Goal: Task Accomplishment & Management: Use online tool/utility

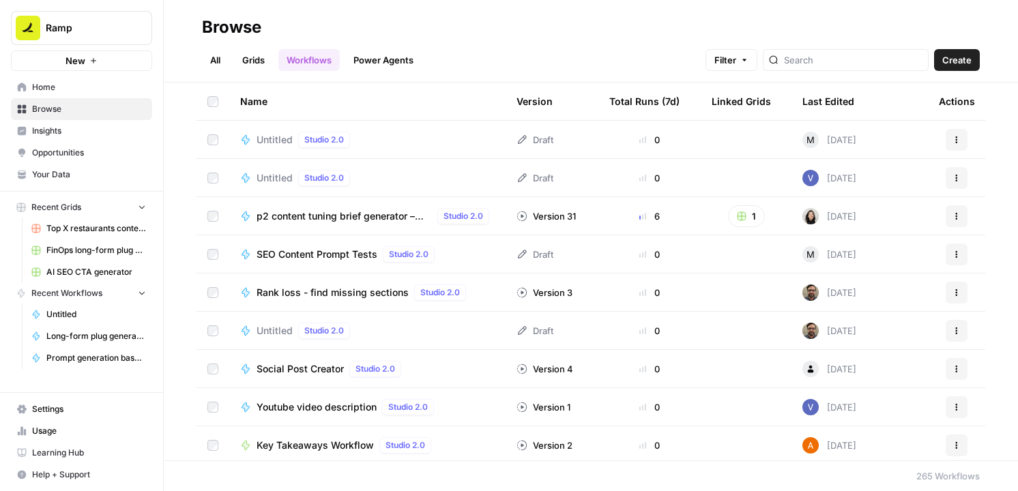
click at [828, 68] on div at bounding box center [846, 60] width 166 height 22
type input "sanity"
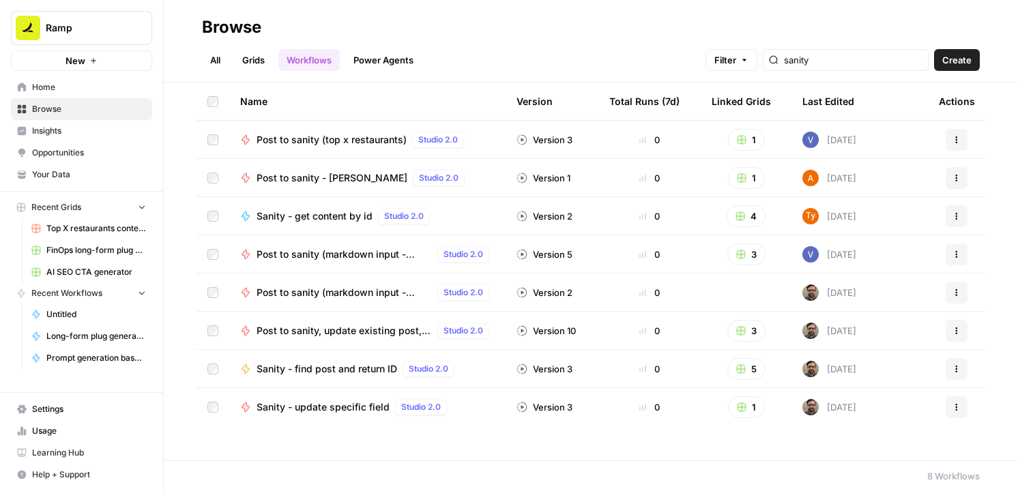
click at [352, 290] on span "Post to sanity (markdown input - Accounting)" at bounding box center [344, 293] width 175 height 14
click at [349, 328] on span "Post to sanity, update existing post, add to end of post" at bounding box center [344, 331] width 175 height 14
click at [338, 366] on span "Sanity - find post and return ID" at bounding box center [327, 369] width 141 height 14
click at [332, 403] on span "Sanity - update specific field" at bounding box center [323, 408] width 133 height 14
click at [353, 296] on span "Post to sanity (markdown input - Accounting)" at bounding box center [344, 293] width 175 height 14
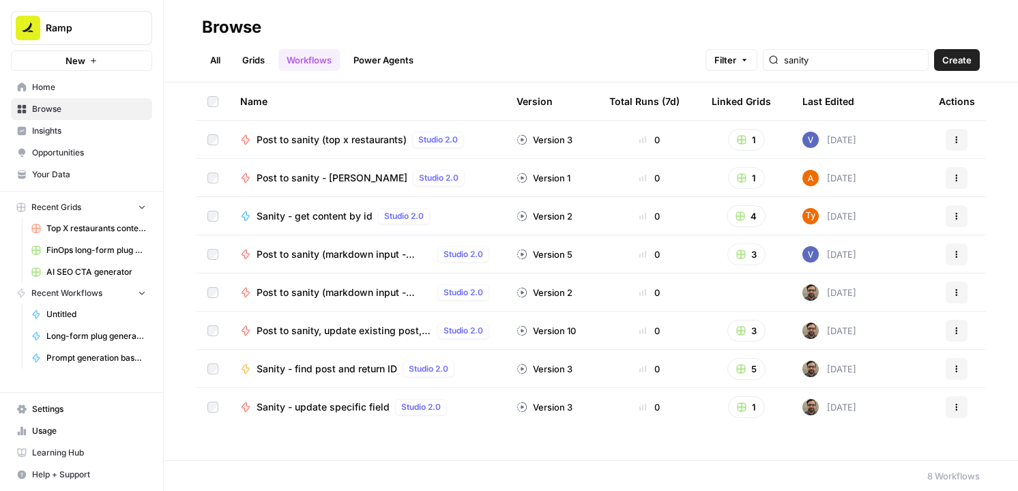
click at [856, 290] on div "3 months ago" at bounding box center [829, 293] width 54 height 16
click at [317, 218] on span "Sanity - get content by id" at bounding box center [315, 216] width 116 height 14
click at [348, 335] on span "Post to sanity, update existing post, add to end of post" at bounding box center [344, 331] width 175 height 14
click at [343, 362] on span "Sanity - find post and return ID" at bounding box center [327, 369] width 141 height 14
click at [259, 61] on link "Grids" at bounding box center [253, 60] width 39 height 22
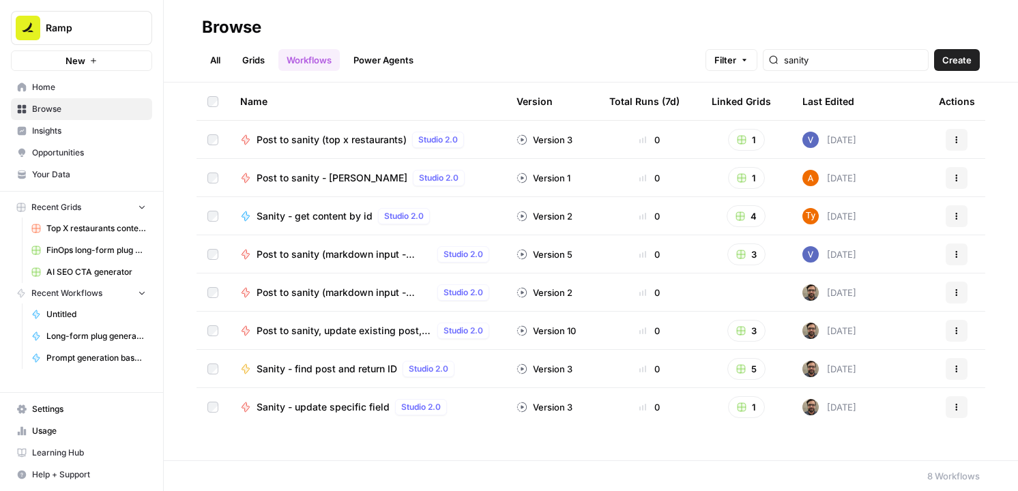
click at [346, 409] on span "Sanity - update specific field" at bounding box center [323, 408] width 133 height 14
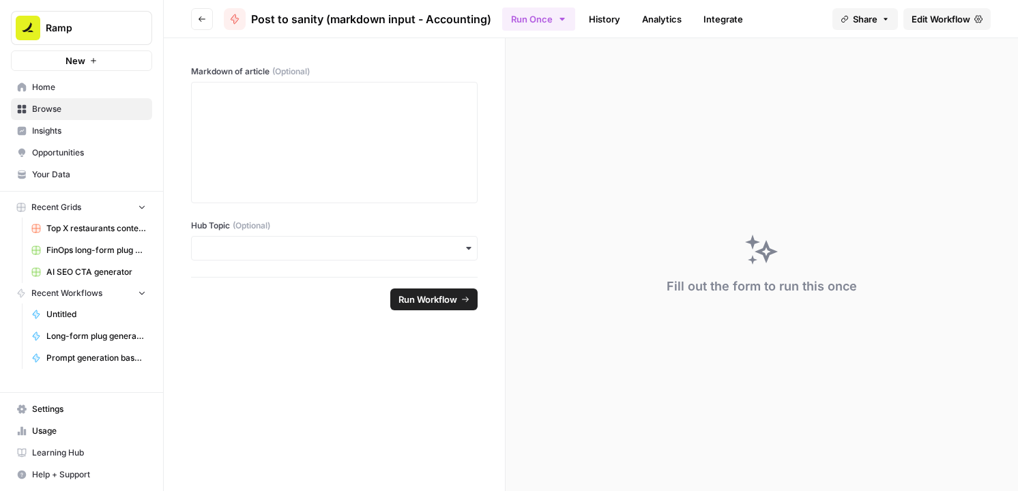
click at [952, 12] on span "Edit Workflow" at bounding box center [941, 19] width 59 height 14
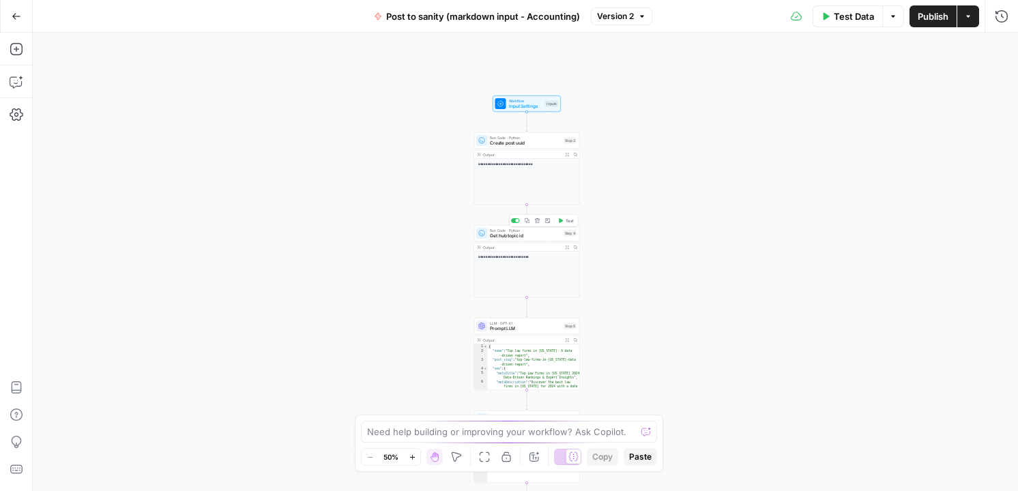
click at [532, 235] on span "Get hub topic id" at bounding box center [525, 236] width 71 height 7
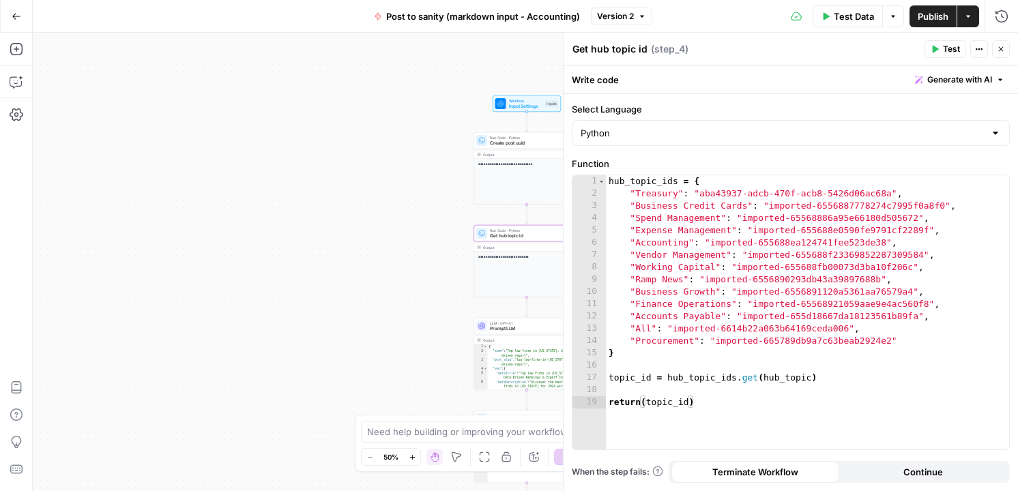
click at [373, 216] on div "**********" at bounding box center [525, 262] width 985 height 459
click at [520, 99] on span "Workflow" at bounding box center [526, 100] width 34 height 5
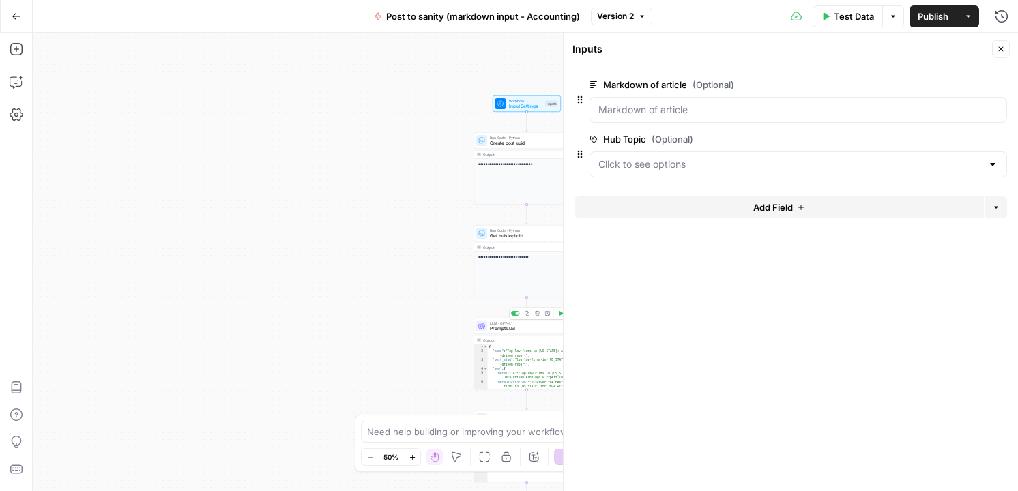
click at [529, 325] on span "Prompt LLM" at bounding box center [525, 328] width 71 height 7
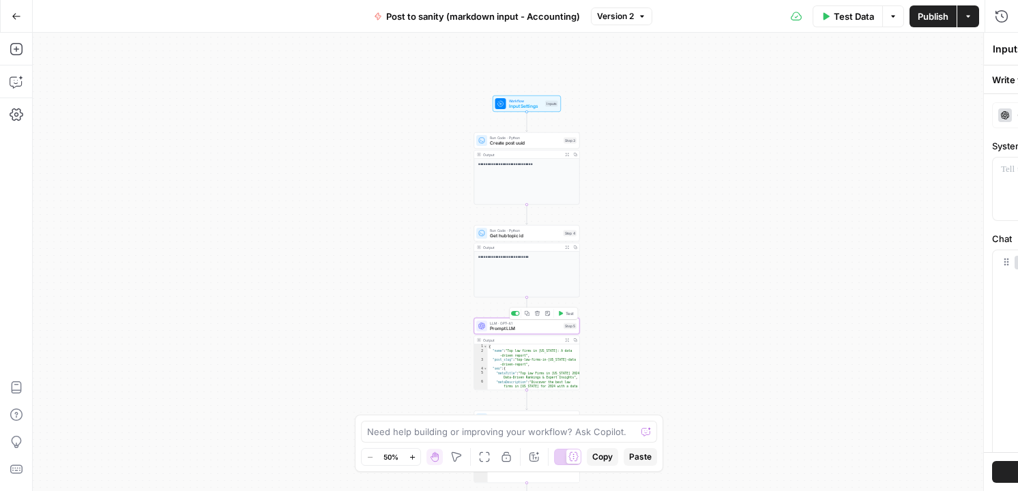
type textarea "Prompt LLM"
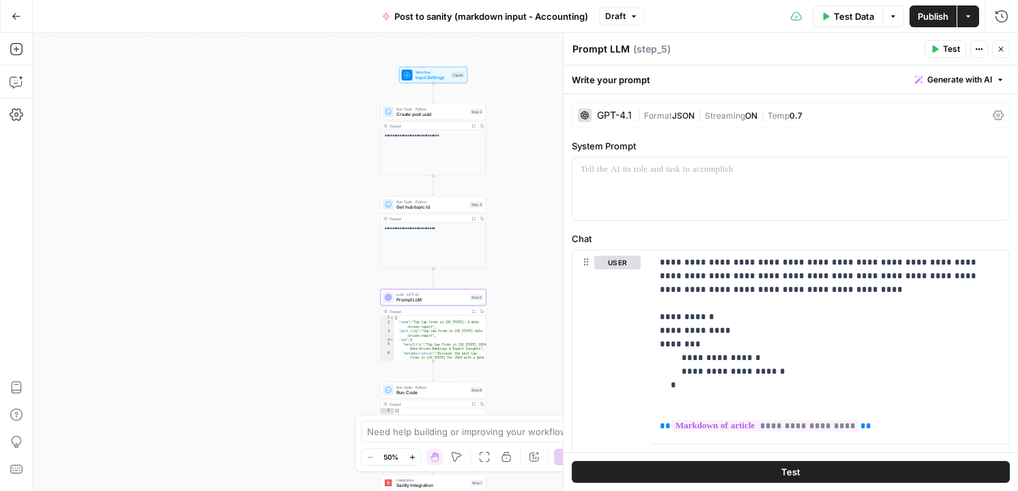
drag, startPoint x: 426, startPoint y: 319, endPoint x: 319, endPoint y: 284, distance: 112.8
click at [319, 284] on div "**********" at bounding box center [525, 262] width 985 height 459
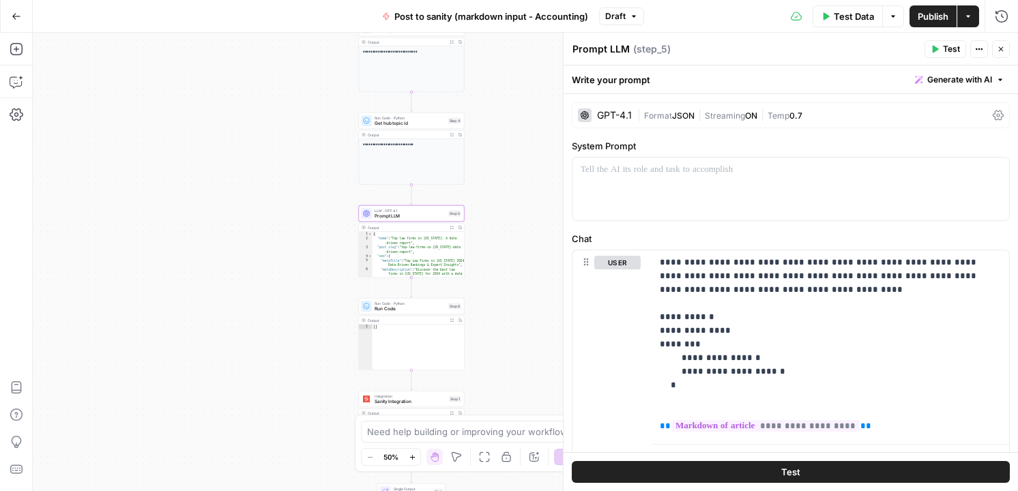
click at [411, 315] on div "Run Code · Python Run Code Step 8 Copy step Delete step Add Note Test Output Ex…" at bounding box center [412, 334] width 106 height 72
click at [411, 310] on span "Run Code" at bounding box center [410, 309] width 71 height 7
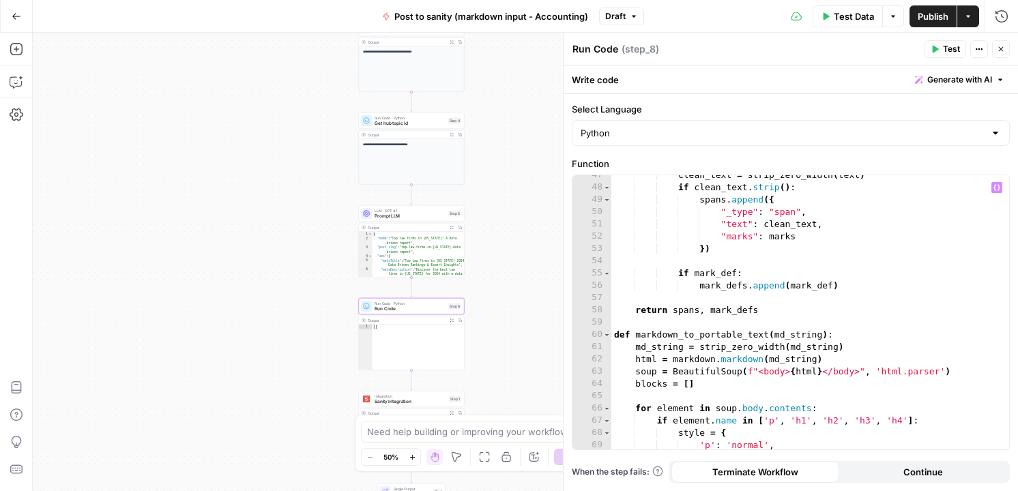
scroll to position [1040, 0]
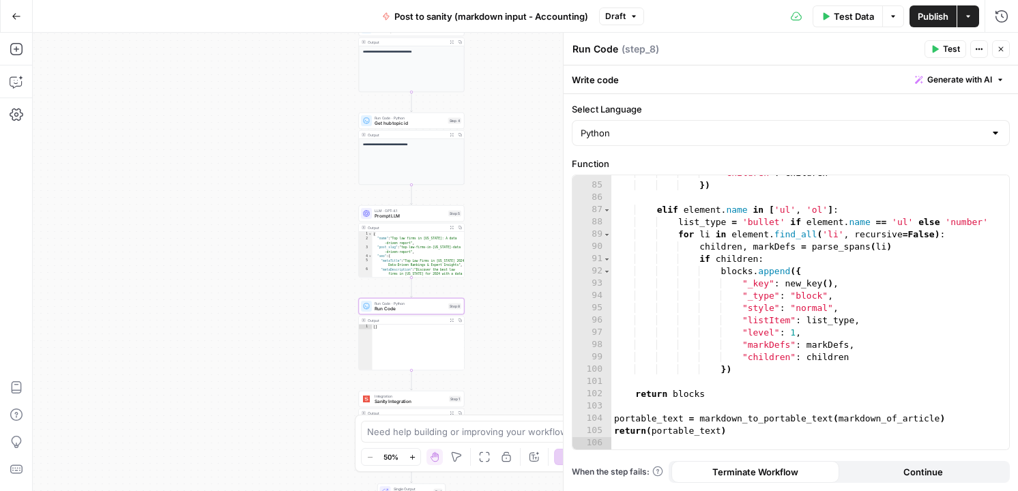
click at [315, 378] on div "**********" at bounding box center [525, 262] width 985 height 459
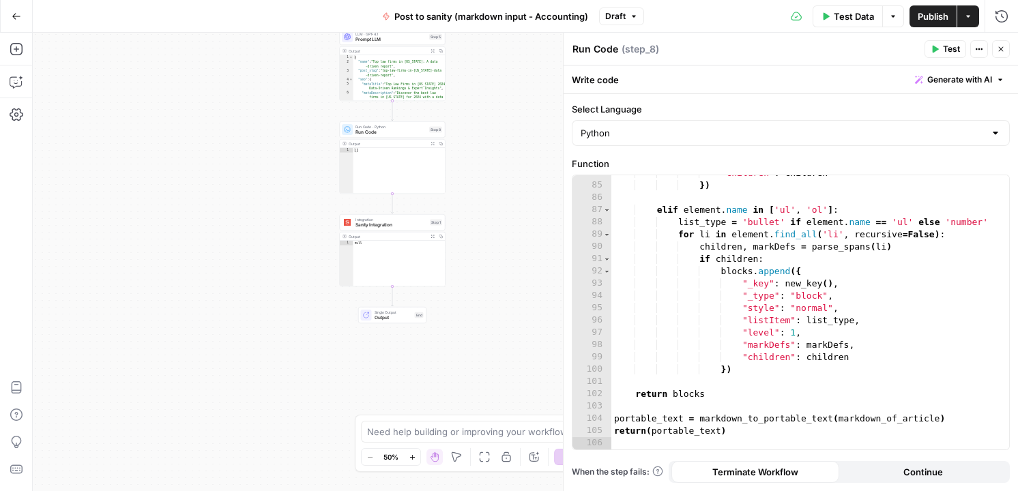
drag, startPoint x: 315, startPoint y: 388, endPoint x: 291, endPoint y: 196, distance: 193.2
click at [291, 196] on div "**********" at bounding box center [525, 262] width 985 height 459
click at [398, 204] on span "Integration" at bounding box center [387, 204] width 72 height 5
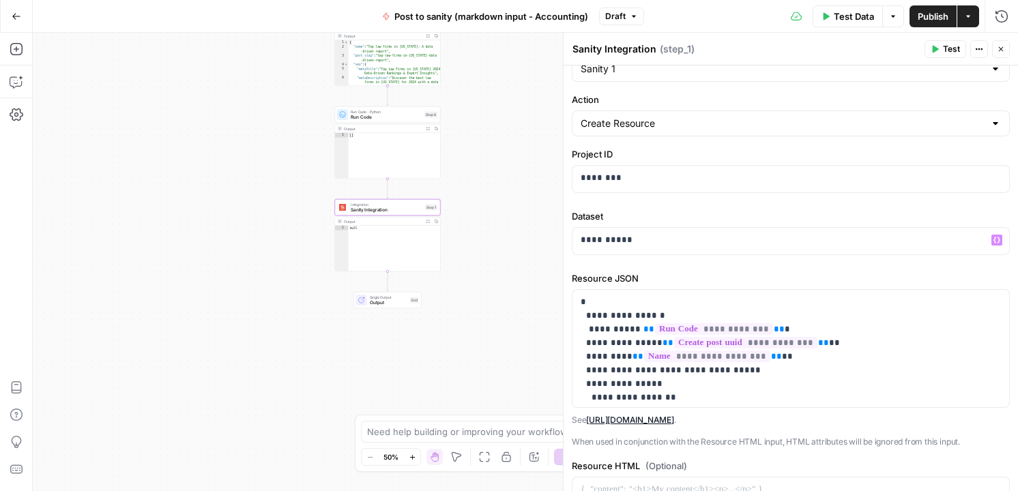
scroll to position [37, 0]
drag, startPoint x: 583, startPoint y: 340, endPoint x: 810, endPoint y: 347, distance: 226.6
copy p "**********"
click at [278, 151] on div "**********" at bounding box center [525, 262] width 985 height 459
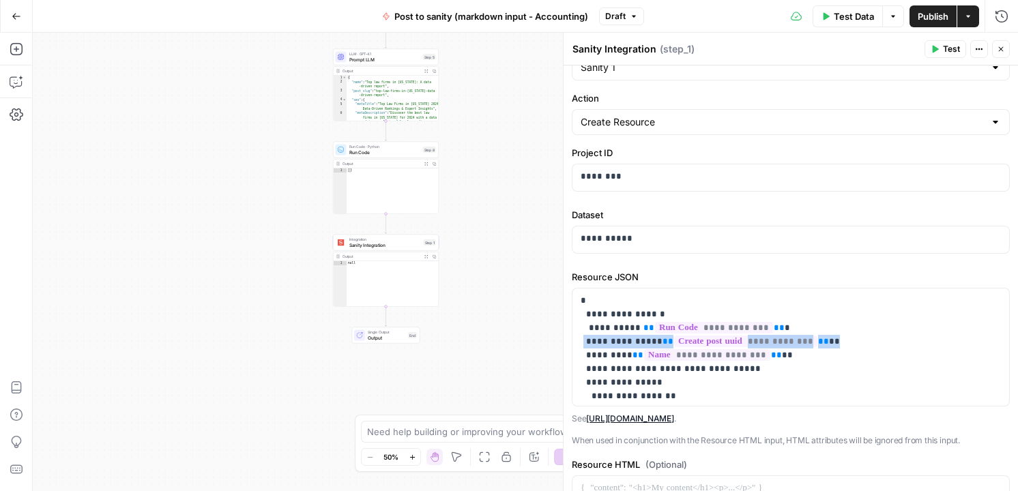
click at [451, 18] on span "Post to sanity (markdown input - Accounting)" at bounding box center [491, 17] width 194 height 14
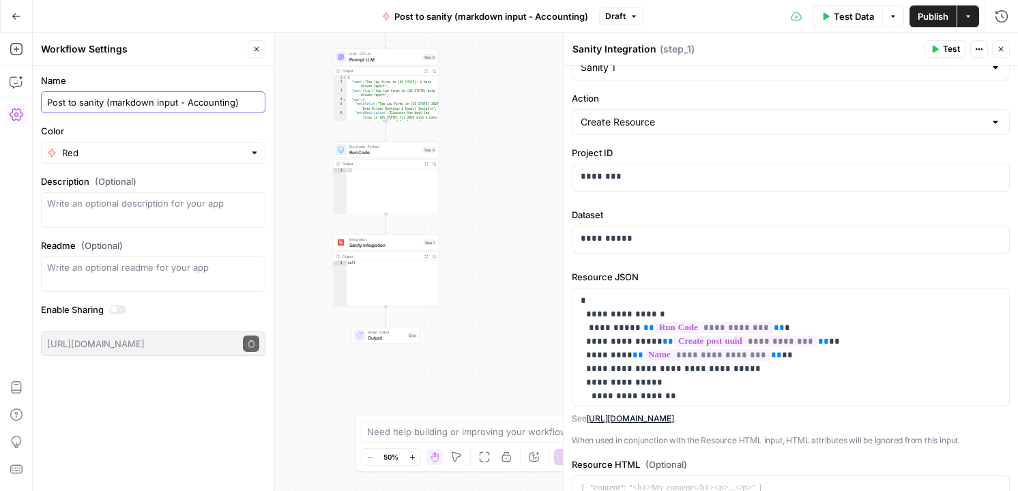
click at [199, 96] on input "Post to sanity (markdown input - Accounting)" at bounding box center [153, 103] width 212 height 14
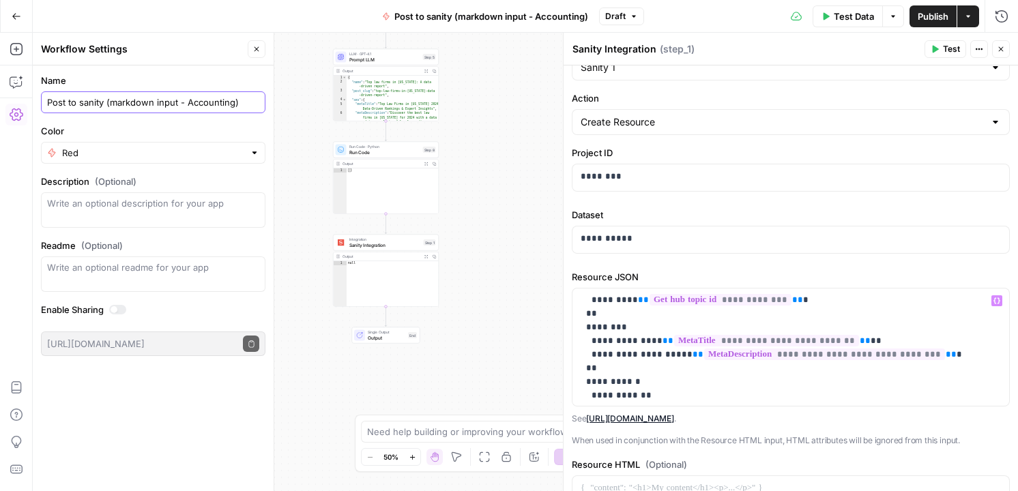
scroll to position [250, 0]
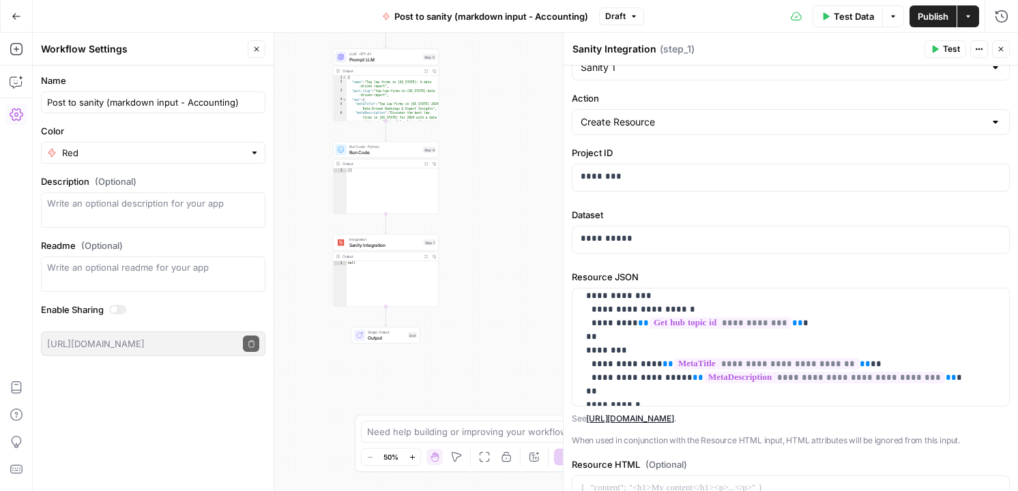
click at [495, 156] on div "**********" at bounding box center [525, 262] width 985 height 459
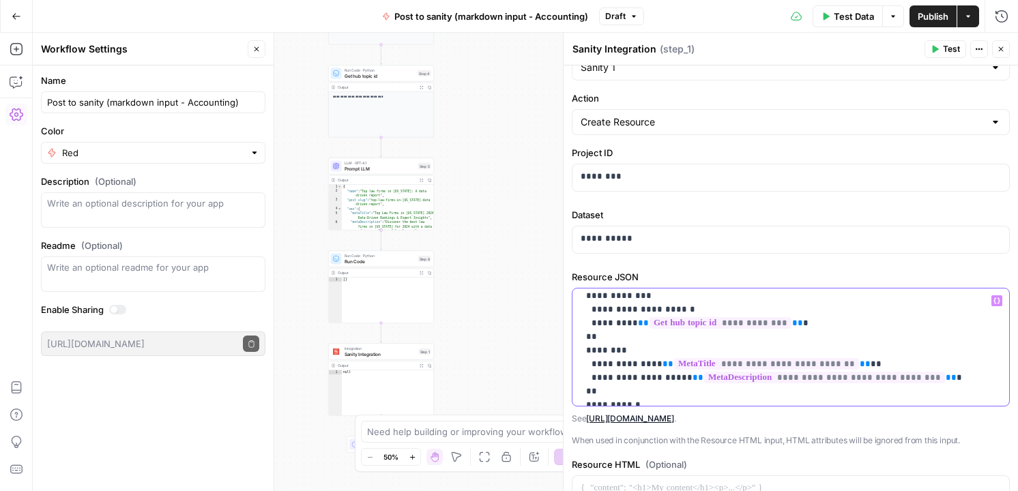
click at [686, 310] on p "**********" at bounding box center [791, 289] width 420 height 491
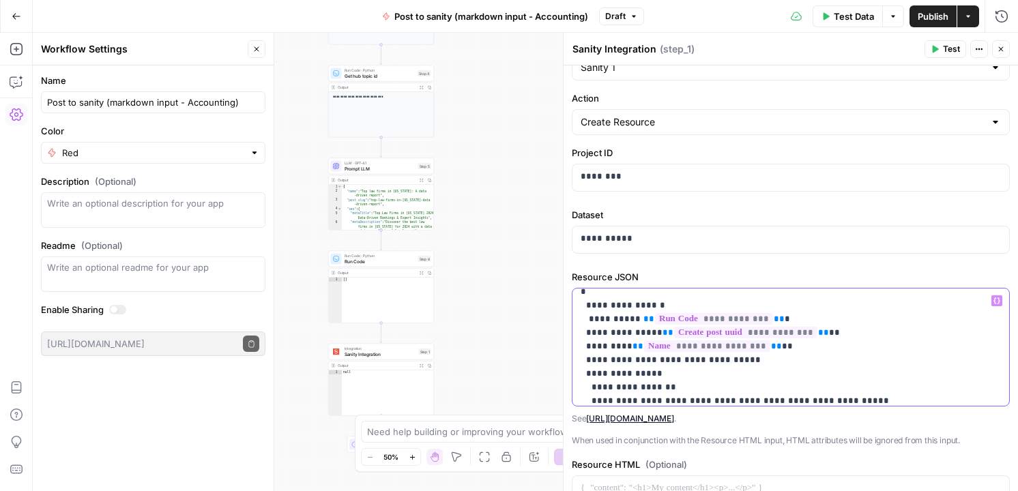
scroll to position [0, 0]
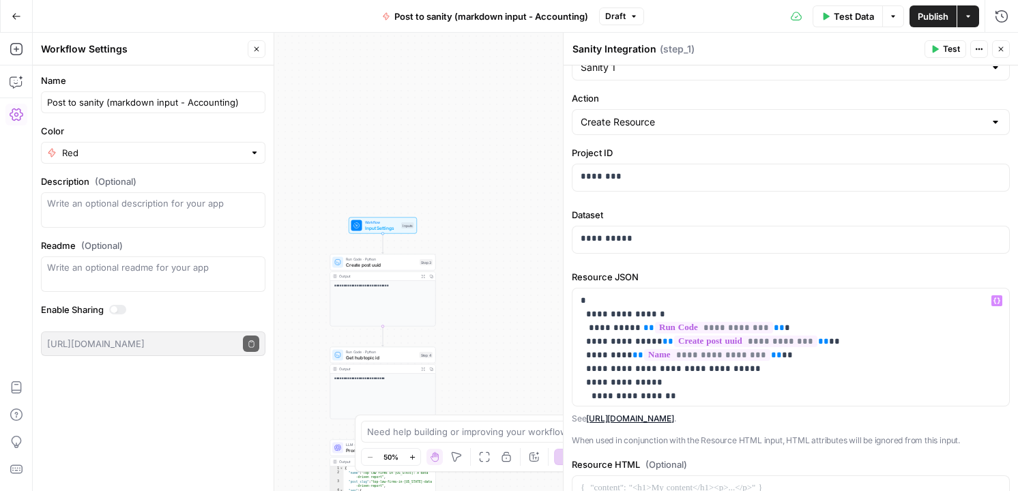
click at [392, 265] on span "Create post uuid" at bounding box center [381, 264] width 71 height 7
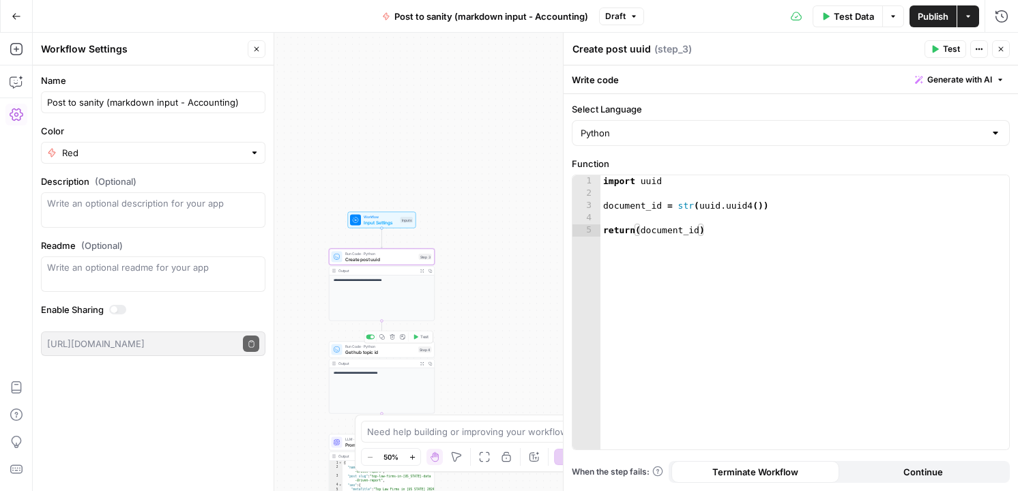
click at [392, 353] on span "Get hub topic id" at bounding box center [380, 352] width 71 height 7
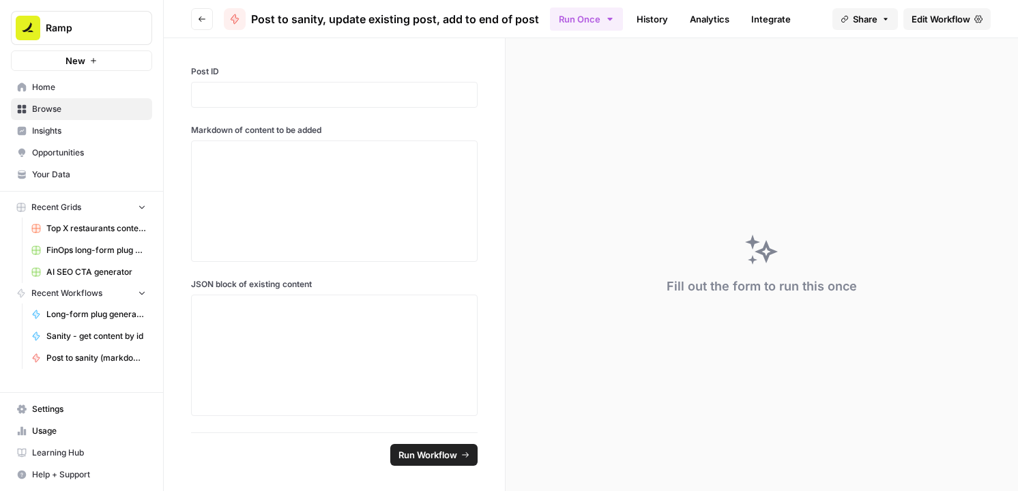
click at [966, 22] on span "Edit Workflow" at bounding box center [941, 19] width 59 height 14
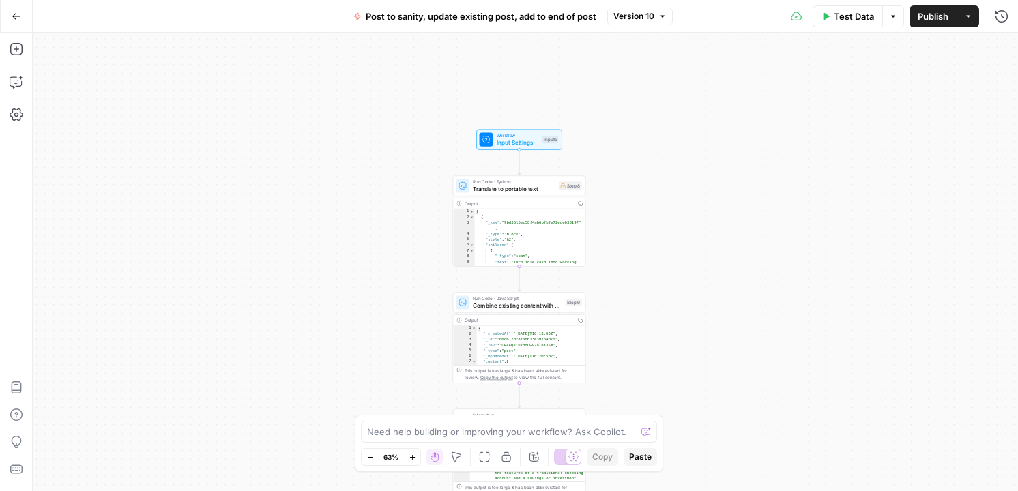
click at [523, 140] on span "Input Settings" at bounding box center [518, 143] width 42 height 9
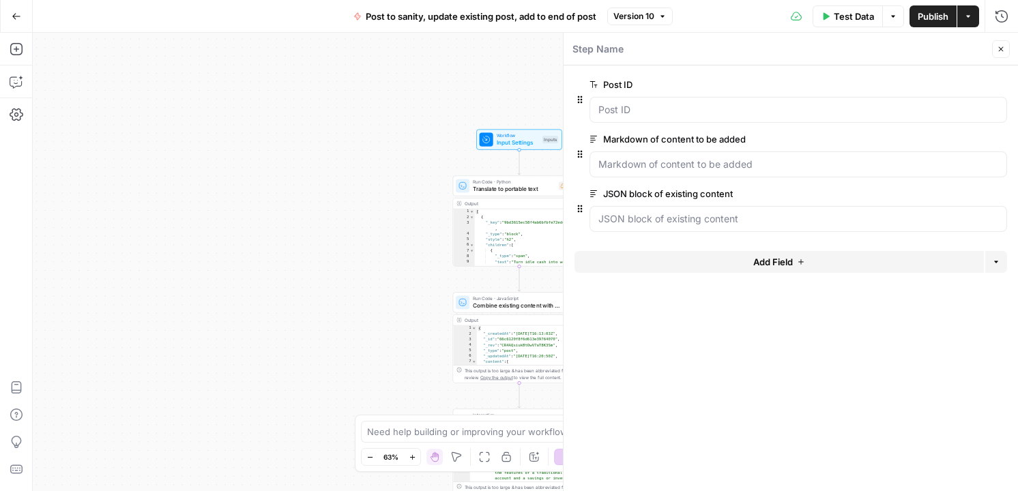
click at [476, 16] on span "Post to sanity, update existing post, add to end of post" at bounding box center [481, 17] width 231 height 14
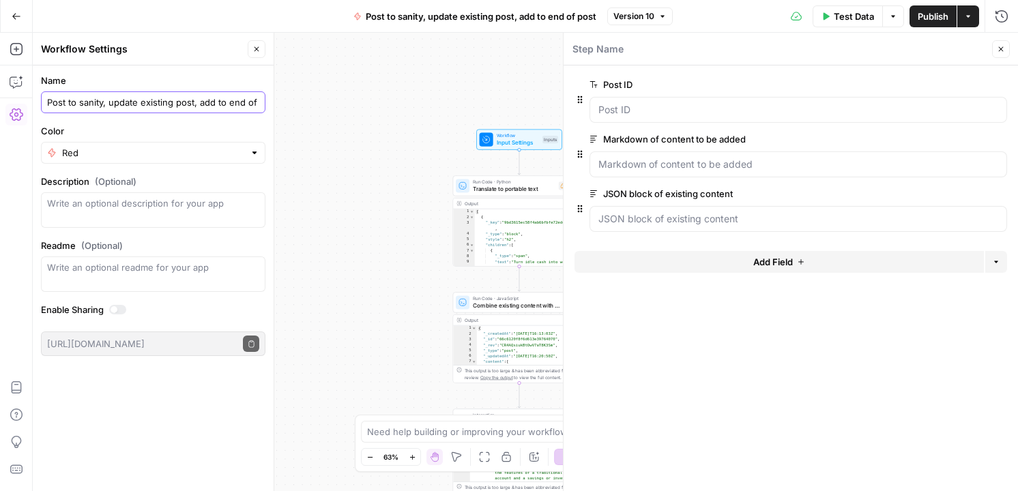
click at [175, 104] on input "Post to sanity, update existing post, add to end of post" at bounding box center [153, 103] width 212 height 14
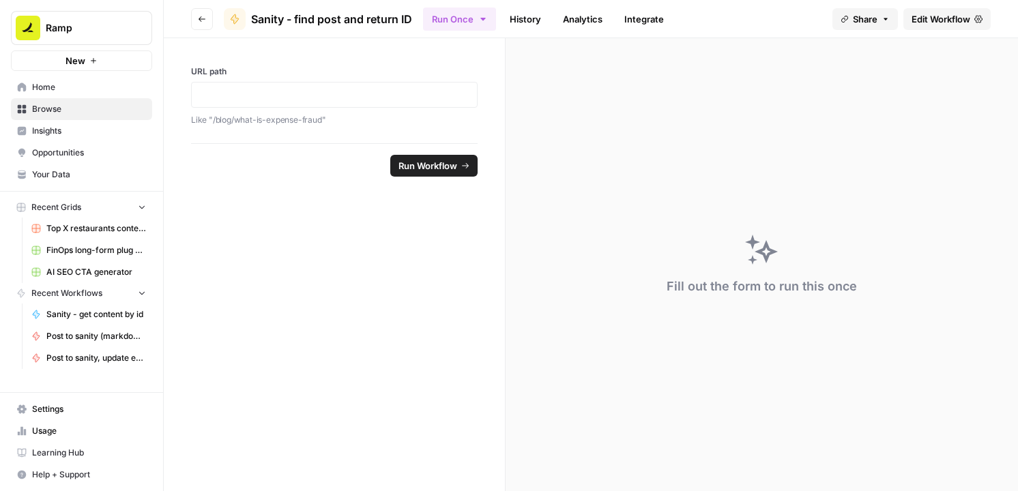
click at [937, 13] on span "Edit Workflow" at bounding box center [941, 19] width 59 height 14
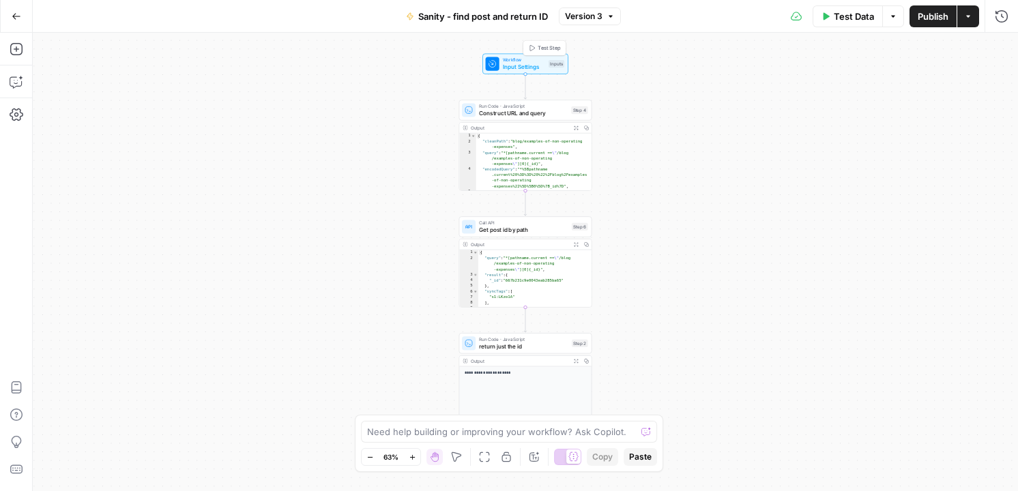
click at [534, 68] on span "Input Settings" at bounding box center [524, 67] width 42 height 9
click at [641, 106] on "URL path" at bounding box center [798, 110] width 400 height 14
click at [680, 113] on "URL path" at bounding box center [798, 110] width 400 height 14
click at [856, 18] on span "Test Data" at bounding box center [854, 17] width 40 height 14
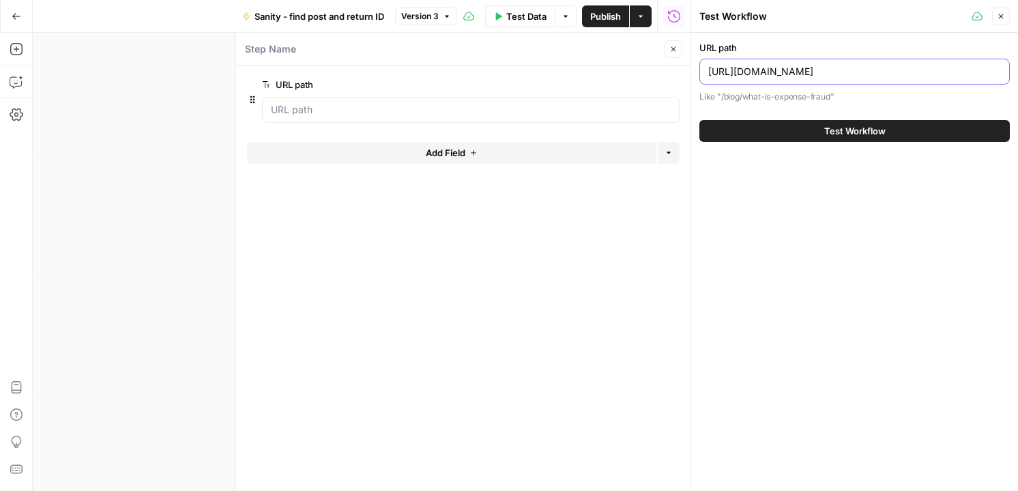
drag, startPoint x: 785, startPoint y: 72, endPoint x: 1026, endPoint y: 70, distance: 240.9
click at [1017, 70] on html "Ramp New Home Browse Insights Opportunities Your Data Recent Grids Top X restau…" at bounding box center [509, 245] width 1018 height 491
paste input "ap-automation-software/"
type input "[URL][DOMAIN_NAME]"
click at [907, 132] on button "Test Workflow" at bounding box center [854, 131] width 310 height 22
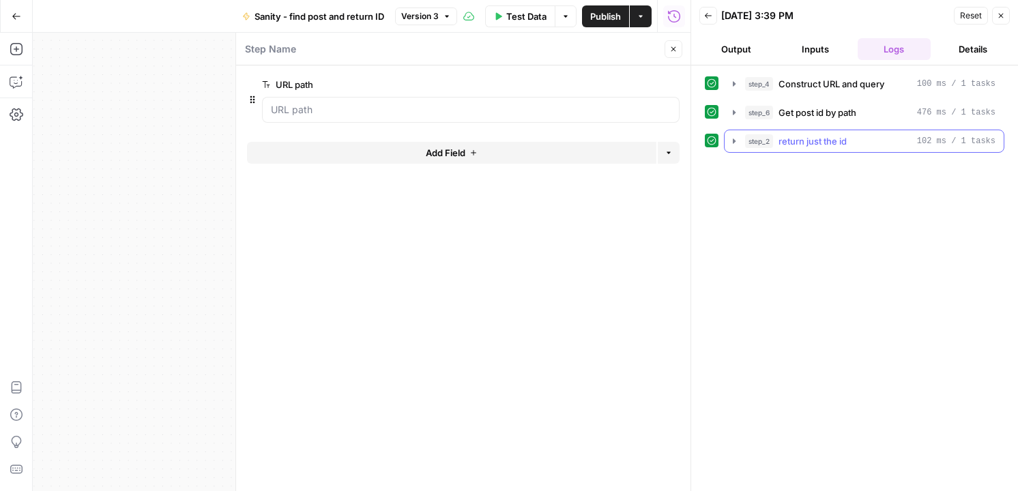
click at [735, 141] on icon "button" at bounding box center [734, 141] width 11 height 11
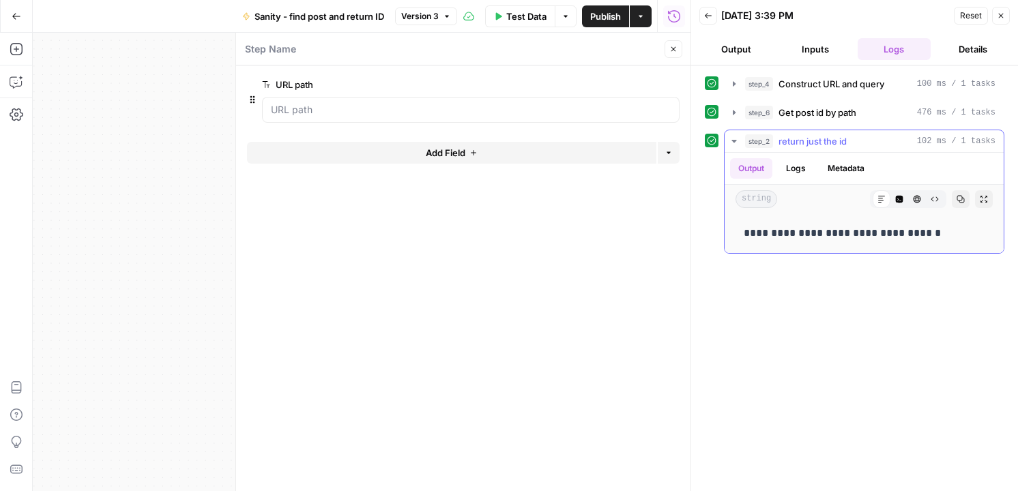
click at [783, 223] on div "**********" at bounding box center [864, 233] width 257 height 29
click at [352, 16] on span "Sanity - find post and return ID" at bounding box center [320, 17] width 130 height 14
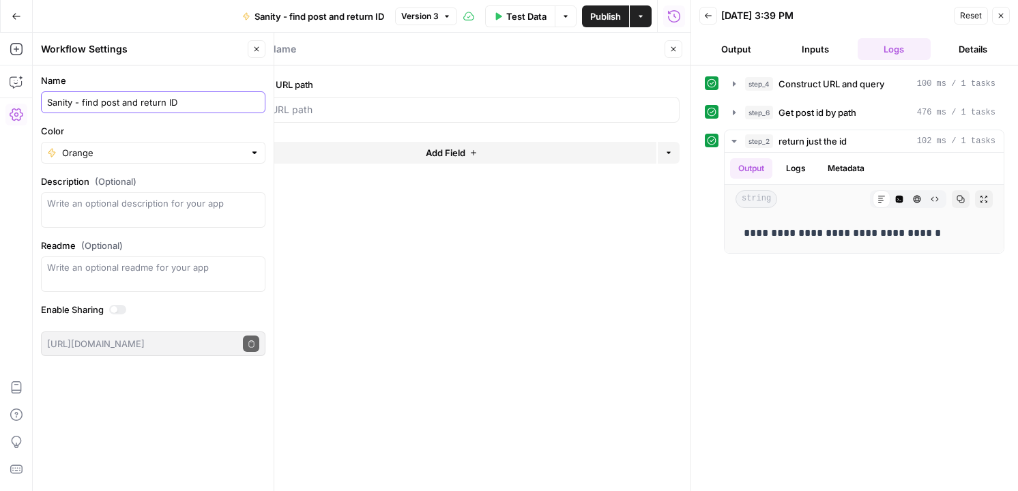
click at [108, 108] on input "Sanity - find post and return ID" at bounding box center [153, 103] width 212 height 14
click at [996, 12] on button "Close" at bounding box center [1001, 16] width 18 height 18
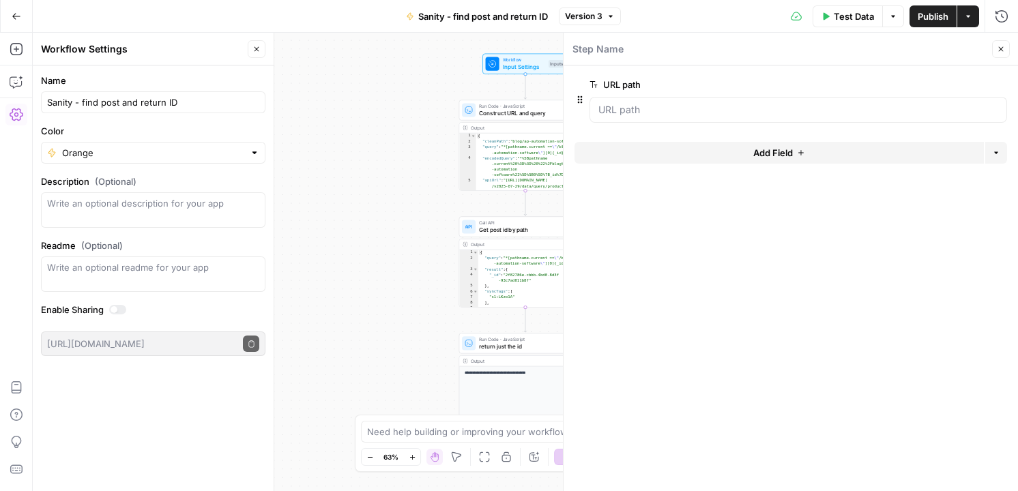
click at [534, 106] on span "Run Code · JavaScript" at bounding box center [523, 106] width 89 height 7
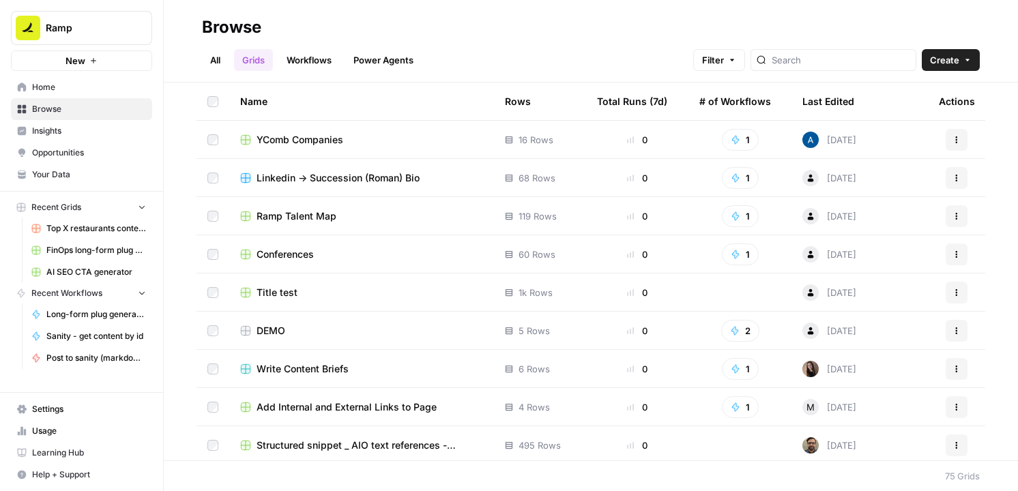
click at [841, 109] on div "Last Edited" at bounding box center [828, 102] width 52 height 38
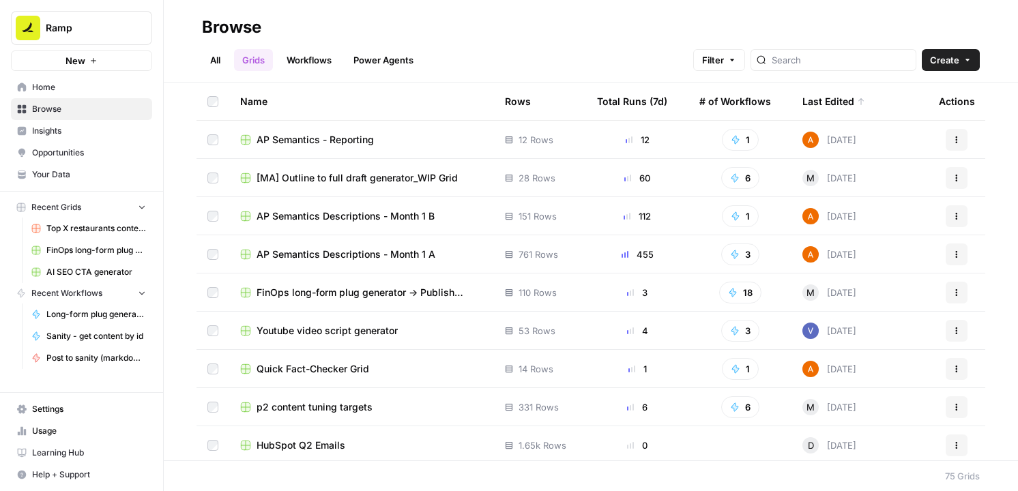
click at [841, 109] on div "Last Edited" at bounding box center [833, 102] width 63 height 38
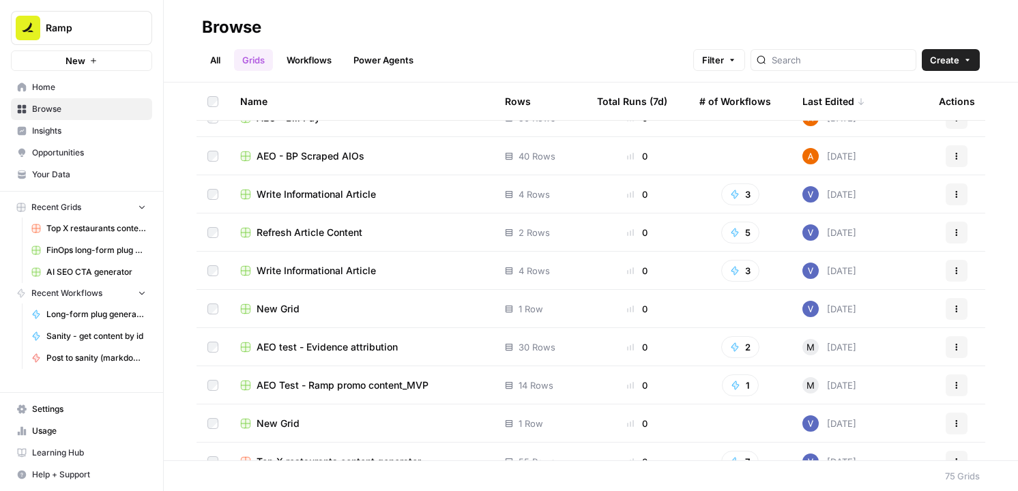
scroll to position [677, 0]
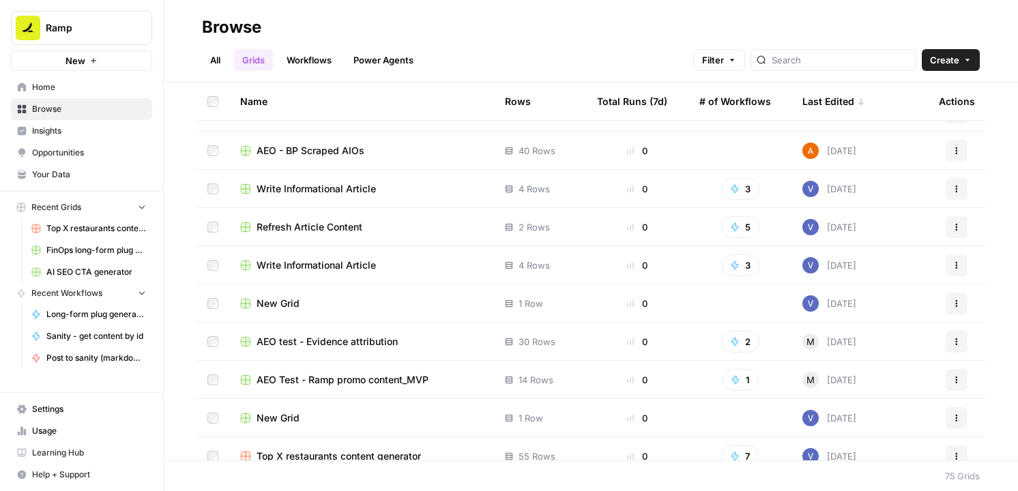
click at [390, 381] on span "AEO Test - Ramp promo content_MVP" at bounding box center [343, 380] width 172 height 14
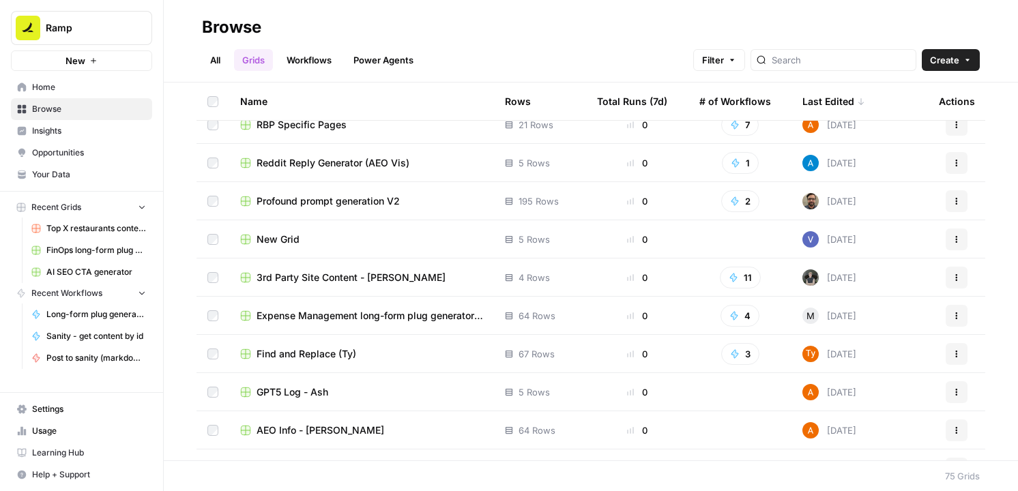
scroll to position [1623, 0]
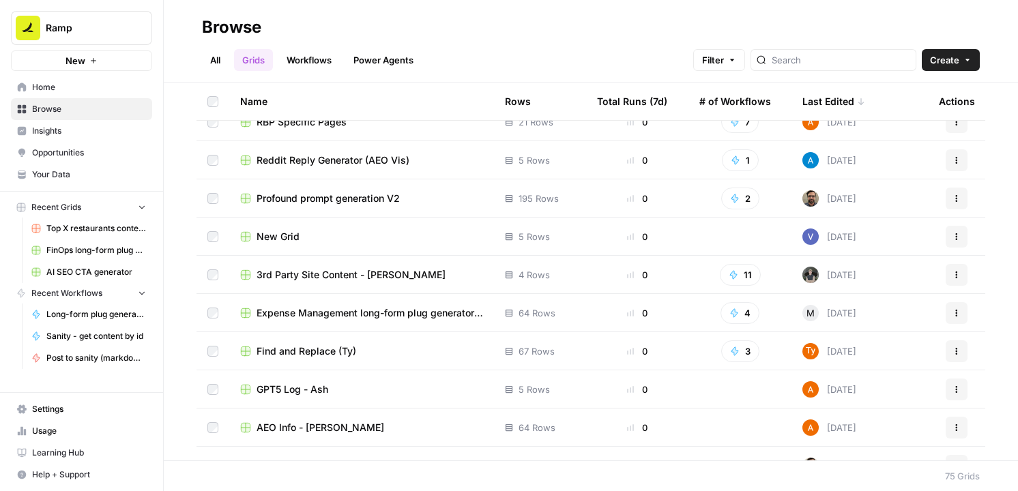
click at [343, 352] on span "Find and Replace (Ty)" at bounding box center [307, 352] width 100 height 14
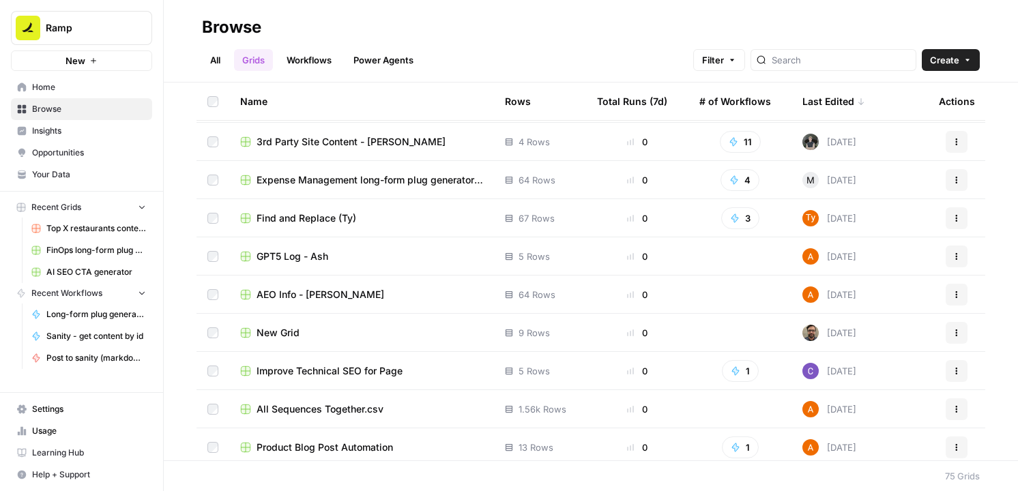
scroll to position [1752, 0]
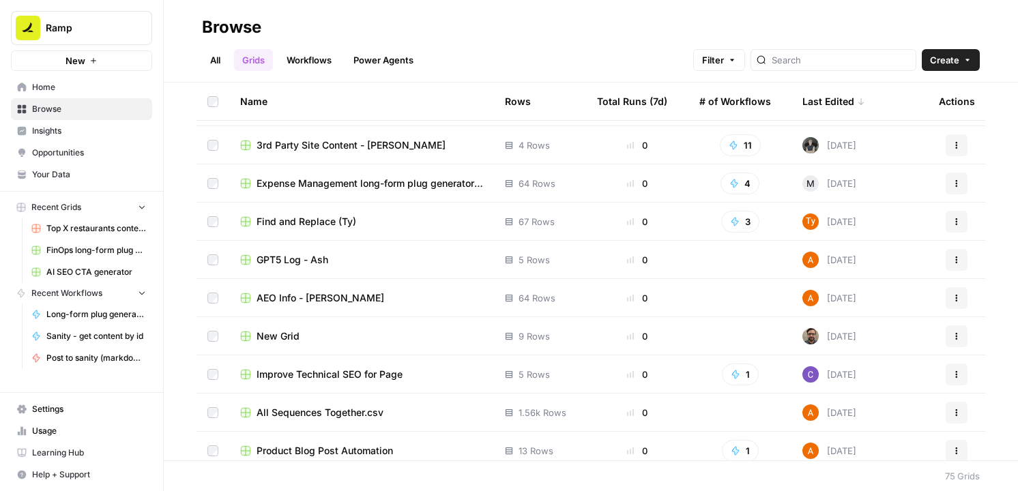
click at [377, 182] on span "Expense Management long-form plug generator --> Publish to Sanity" at bounding box center [370, 184] width 227 height 14
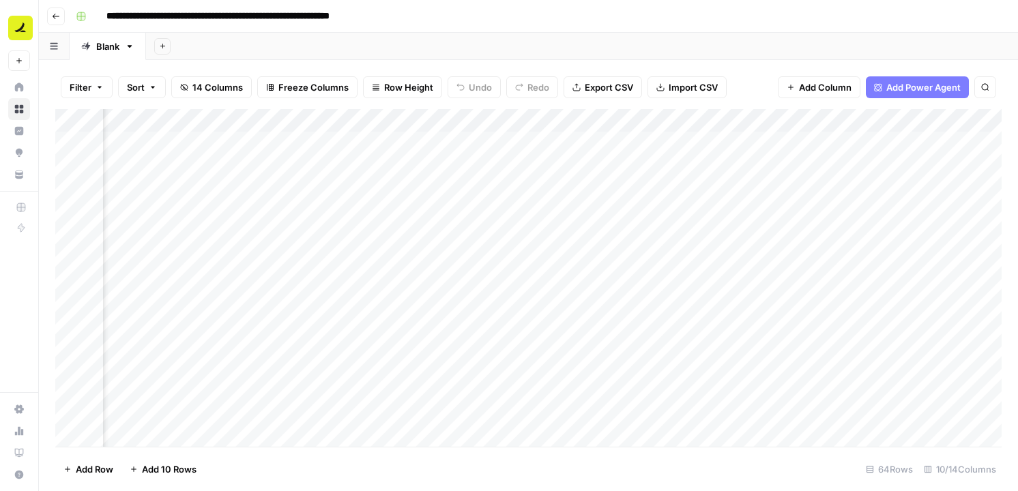
scroll to position [0, 94]
click at [721, 119] on div "Add Column" at bounding box center [528, 278] width 946 height 338
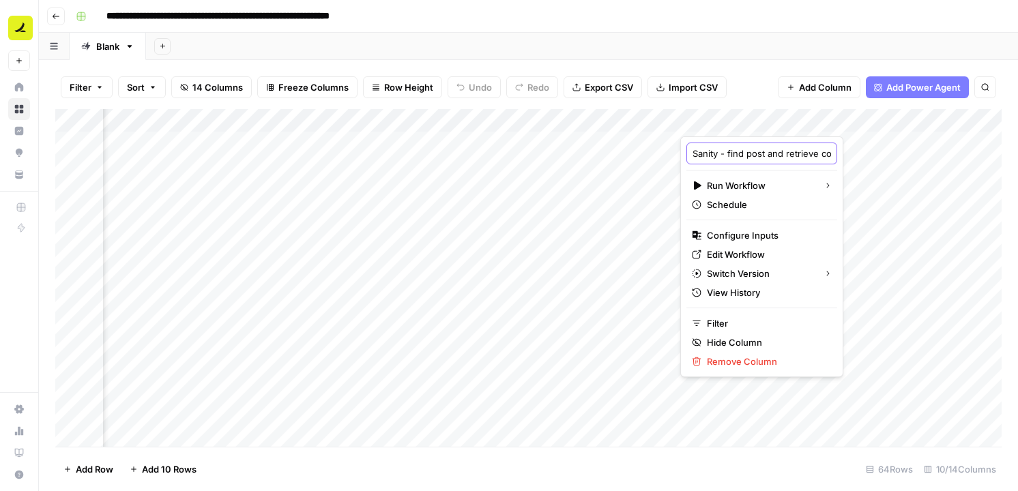
click at [736, 151] on input "Sanity - find post and retrieve content block" at bounding box center [762, 154] width 139 height 14
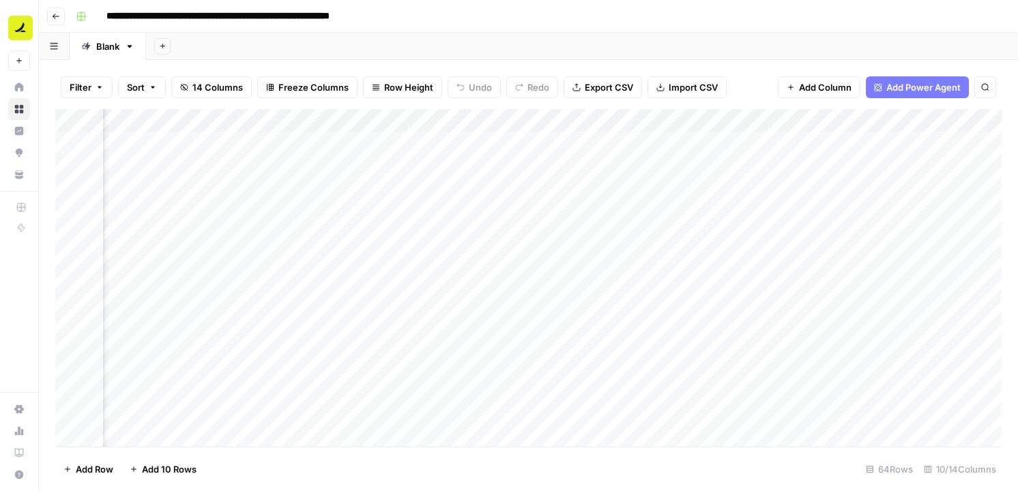
click at [890, 156] on div "Add Column" at bounding box center [528, 278] width 946 height 338
click at [806, 121] on div "Add Column" at bounding box center [528, 278] width 946 height 338
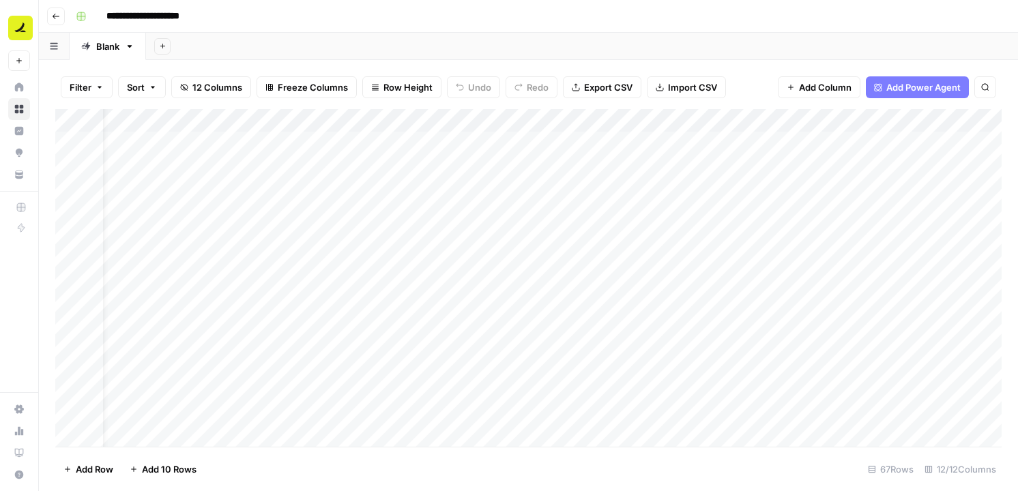
click at [639, 101] on div "Filter Sort 12 Columns Freeze Columns Row Height Undo Redo Export CSV Import CS…" at bounding box center [528, 88] width 946 height 44
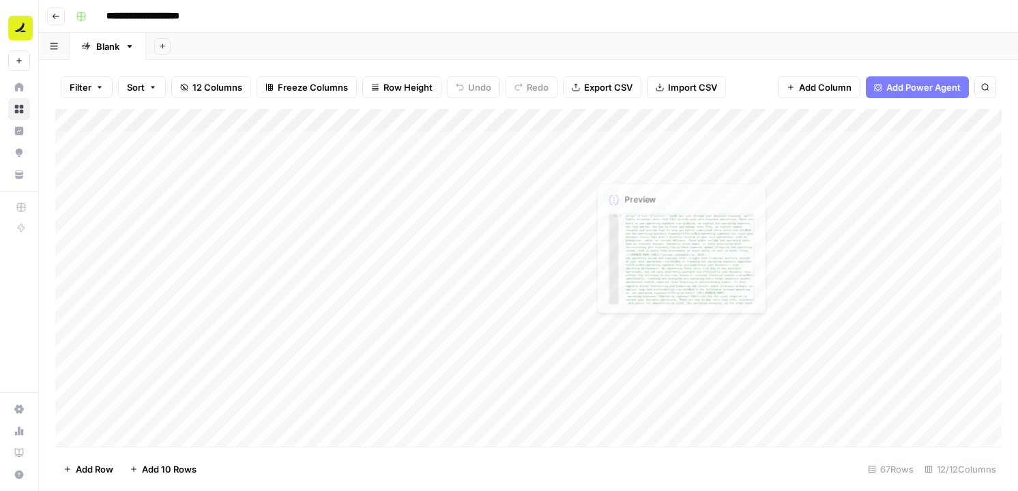
scroll to position [0, 0]
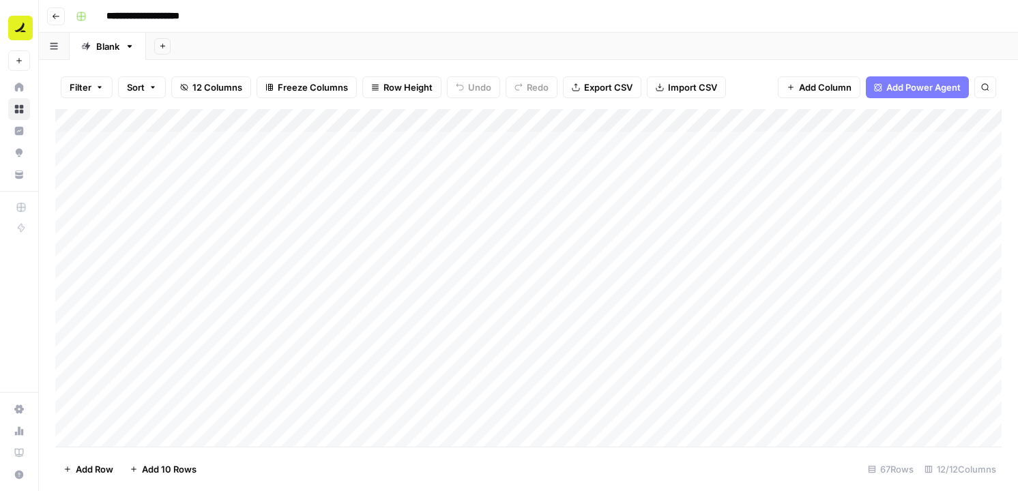
click at [841, 123] on div "Add Column" at bounding box center [528, 278] width 946 height 338
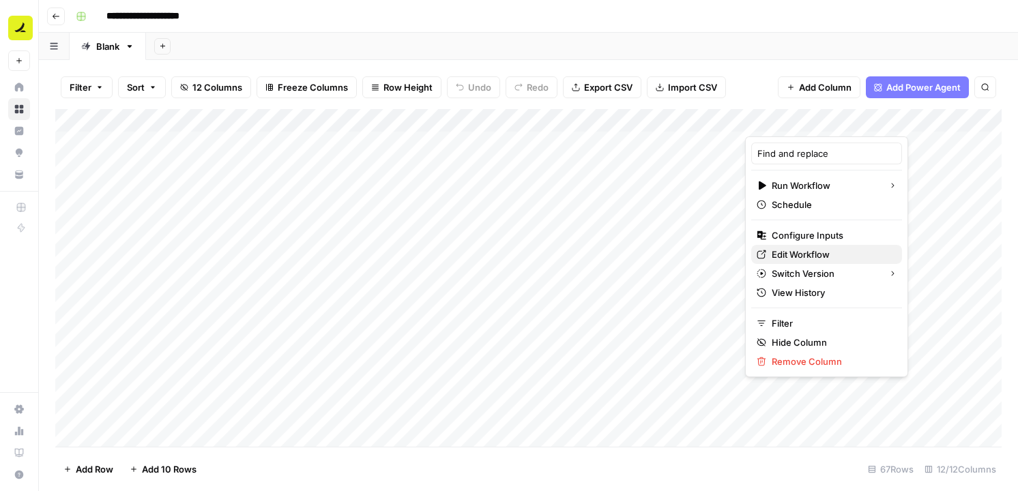
click at [825, 246] on link "Edit Workflow" at bounding box center [826, 254] width 151 height 19
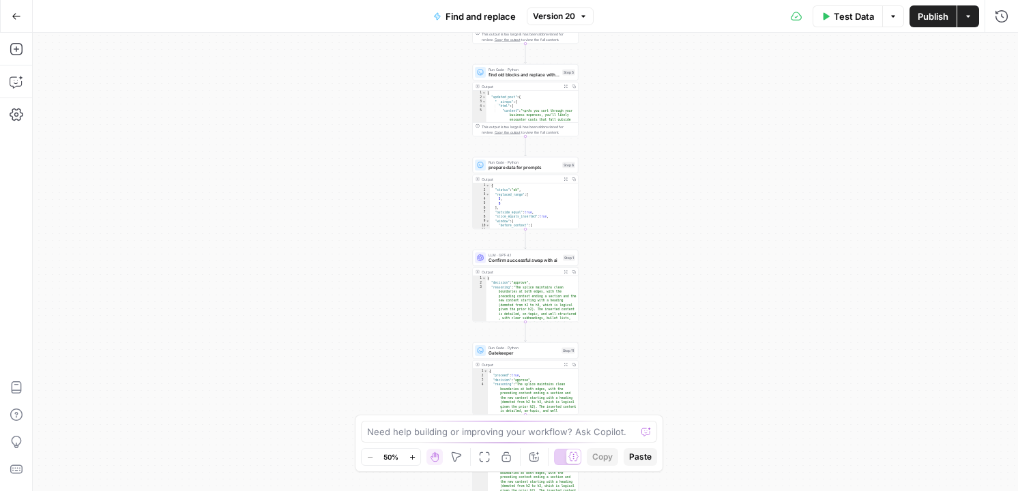
click at [447, 173] on div "true false Workflow Input Settings Inputs Run Code · Python convert replacement…" at bounding box center [525, 262] width 985 height 459
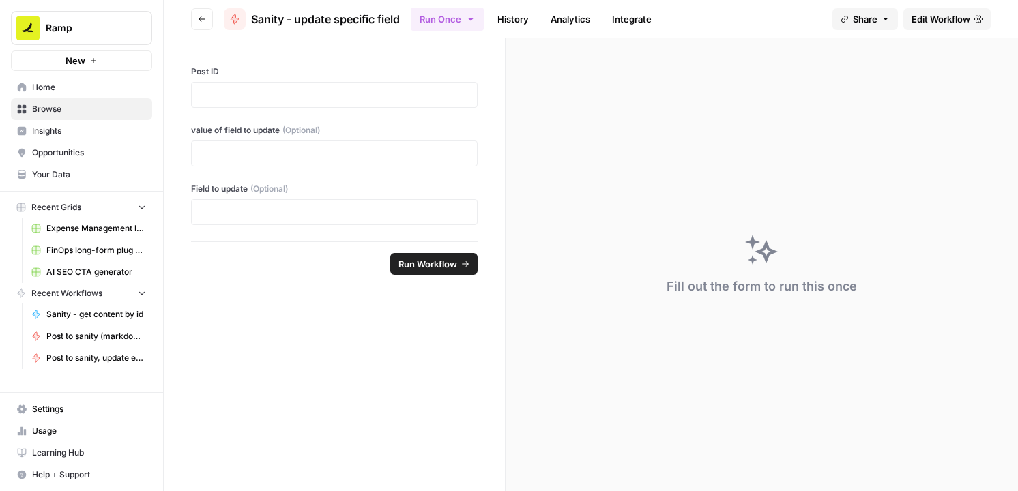
click at [954, 26] on link "Edit Workflow" at bounding box center [946, 19] width 87 height 22
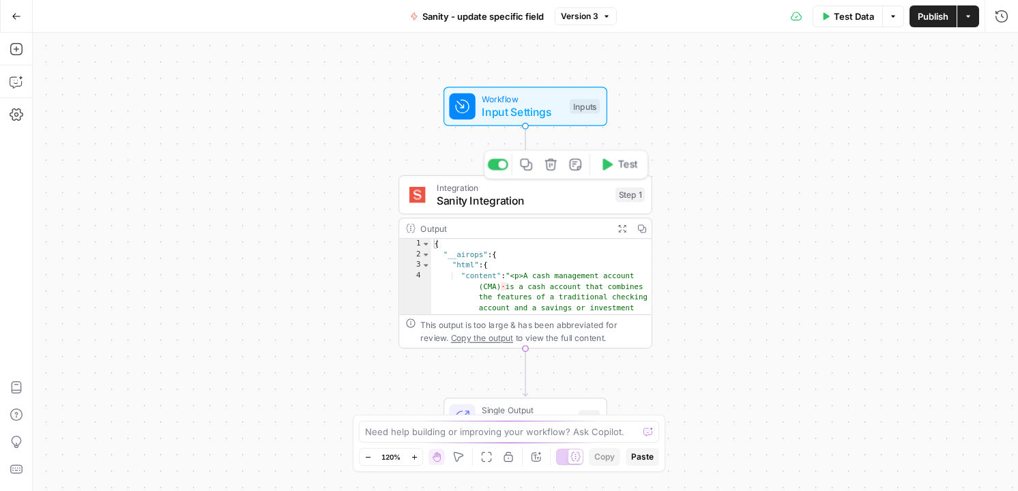
click at [548, 199] on span "Sanity Integration" at bounding box center [523, 200] width 172 height 16
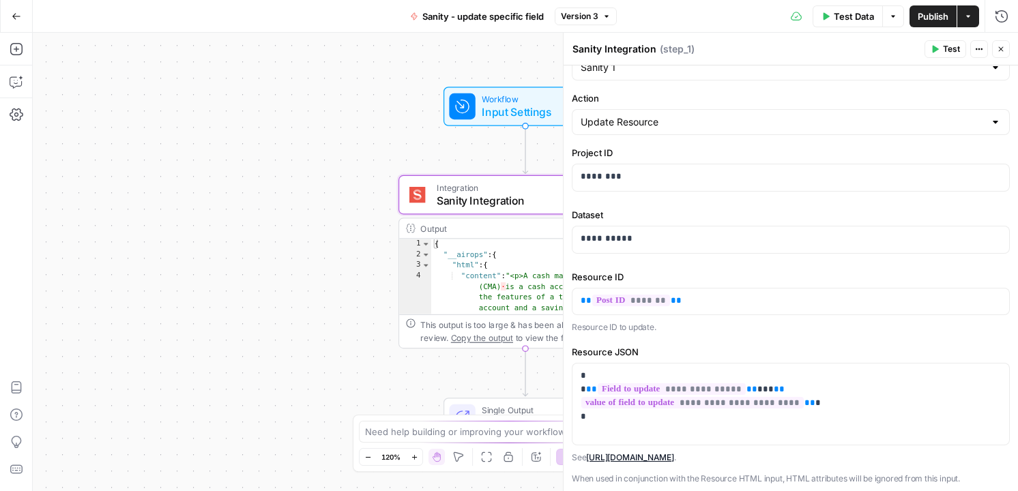
scroll to position [46, 0]
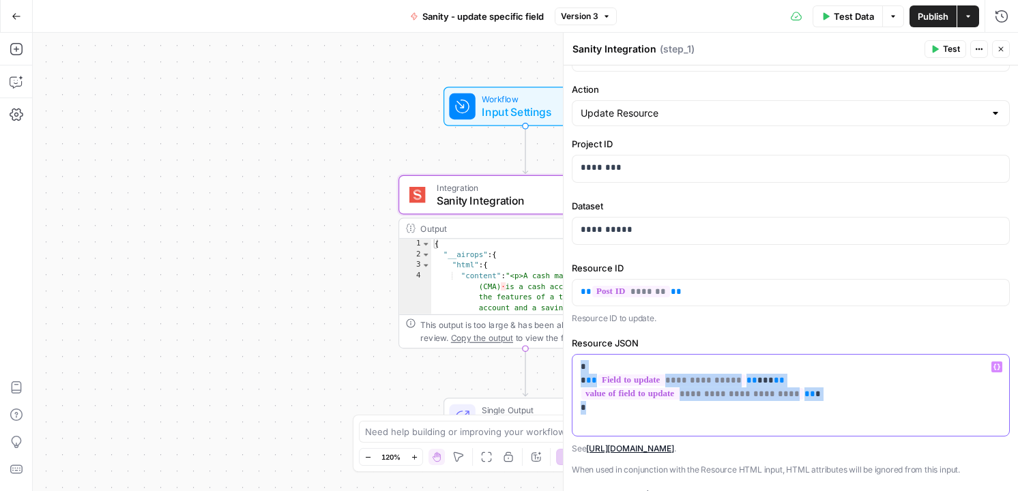
drag, startPoint x: 699, startPoint y: 411, endPoint x: 566, endPoint y: 370, distance: 139.2
click at [566, 370] on div "**********" at bounding box center [790, 262] width 455 height 459
click at [680, 320] on p "Resource ID to update." at bounding box center [791, 319] width 438 height 14
click at [540, 17] on span "Sanity - update specific field" at bounding box center [482, 17] width 121 height 14
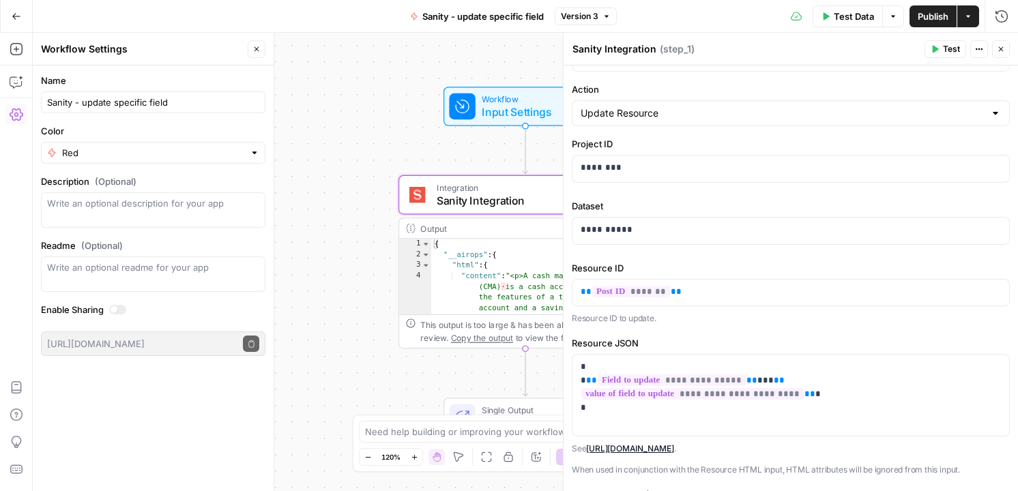
click at [170, 109] on div "Sanity - update specific field" at bounding box center [153, 102] width 224 height 22
click at [285, 118] on div "Workflow Input Settings Inputs Integration Sanity Integration Step 1 Output Exp…" at bounding box center [525, 262] width 985 height 459
click at [214, 106] on input "Sanity - update specific field on blog post" at bounding box center [153, 103] width 212 height 14
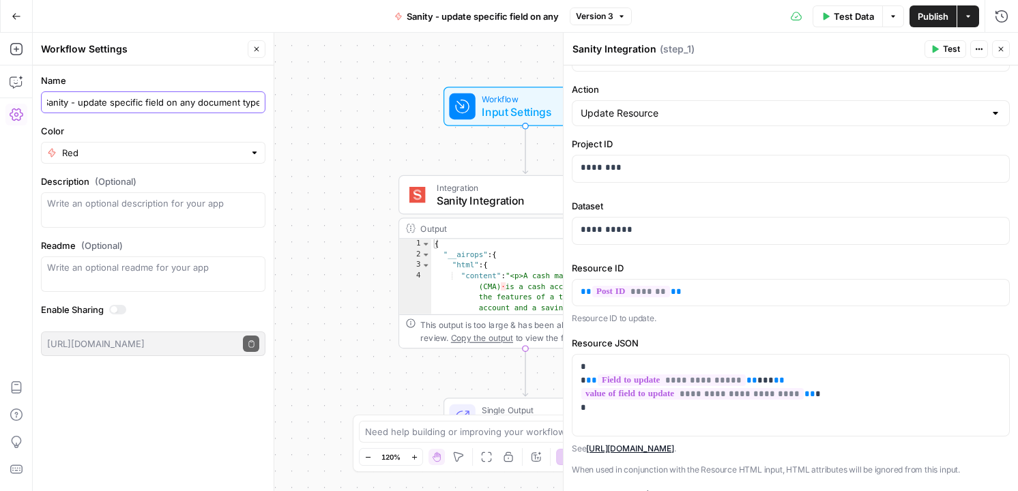
type input "Sanity - update specific field on any document type"
click at [224, 136] on label "Color" at bounding box center [153, 131] width 224 height 14
click at [224, 146] on input "Red" at bounding box center [153, 153] width 182 height 14
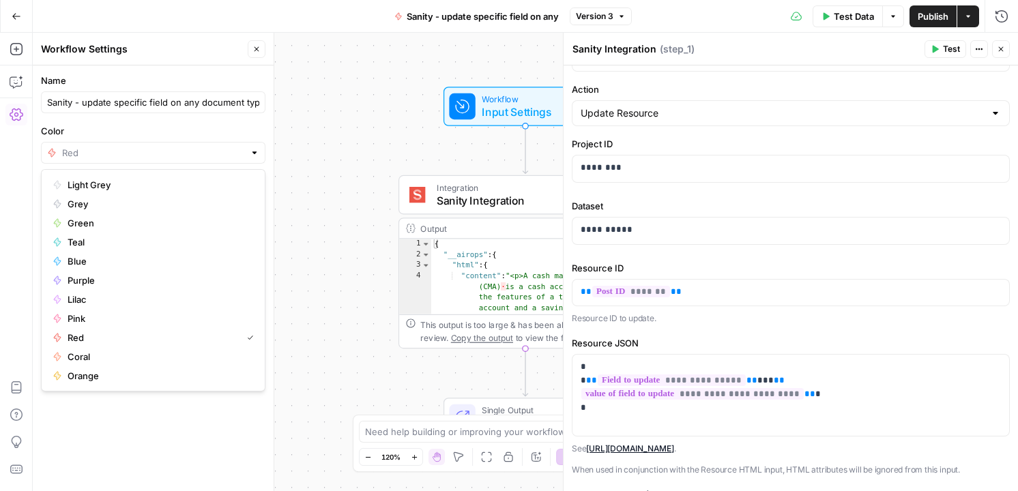
type input "Red"
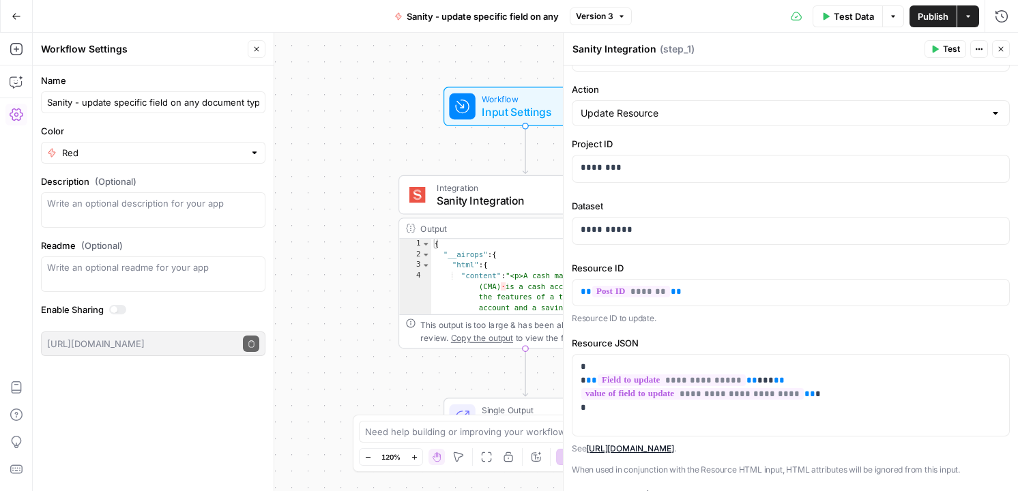
click at [213, 123] on form "Name Sanity - update specific field on any document type Color Red Description …" at bounding box center [153, 215] width 241 height 299
click at [508, 14] on span "Sanity - update specific field on any document type" at bounding box center [483, 17] width 220 height 14
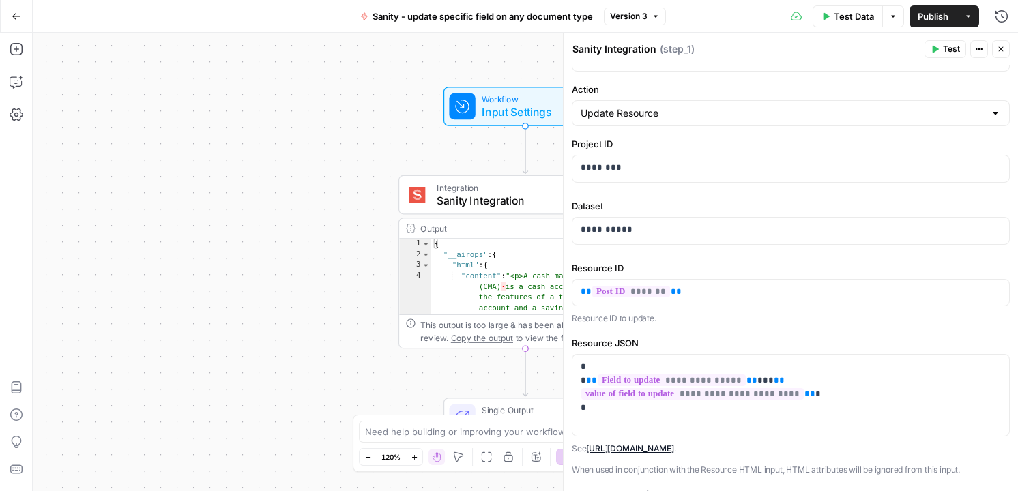
click at [508, 14] on span "Sanity - update specific field on any document type" at bounding box center [483, 17] width 220 height 14
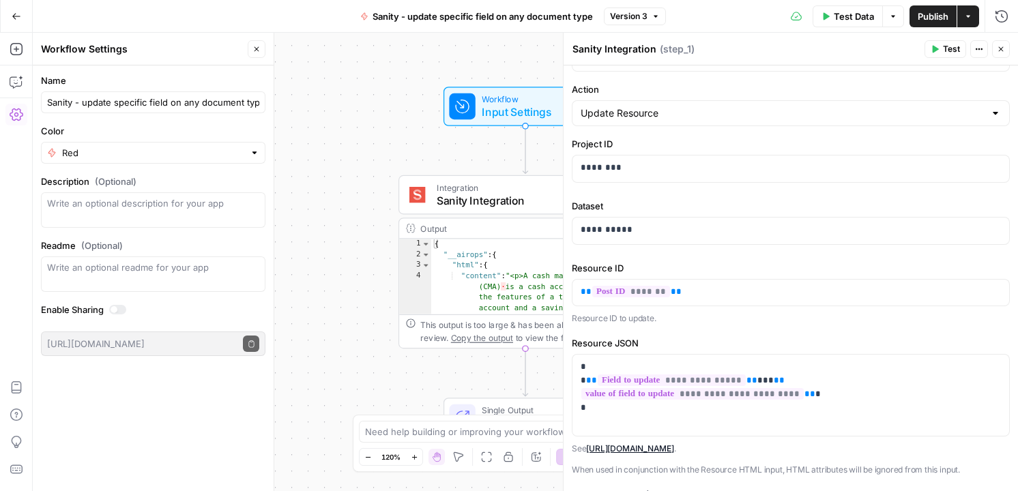
click at [200, 109] on div "Sanity - update specific field on any document type" at bounding box center [153, 102] width 224 height 22
click at [192, 106] on input "Sanity - update specific field on any document type" at bounding box center [153, 103] width 212 height 14
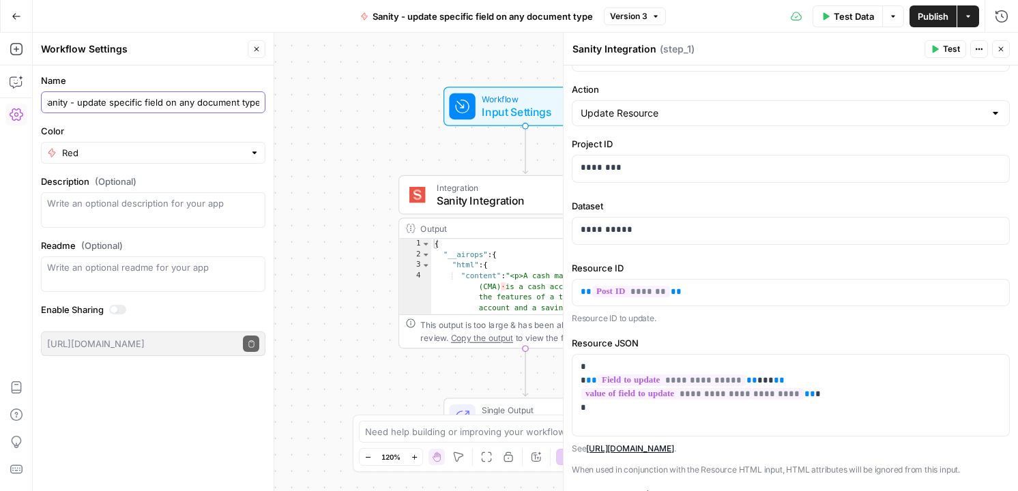
click at [192, 106] on input "Sanity - update specific field on any document type" at bounding box center [153, 103] width 212 height 14
